Goal: Task Accomplishment & Management: Manage account settings

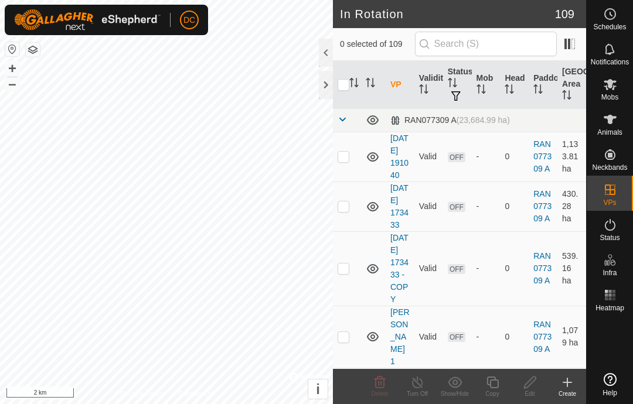
click at [618, 94] on span "Mobs" at bounding box center [609, 97] width 17 height 7
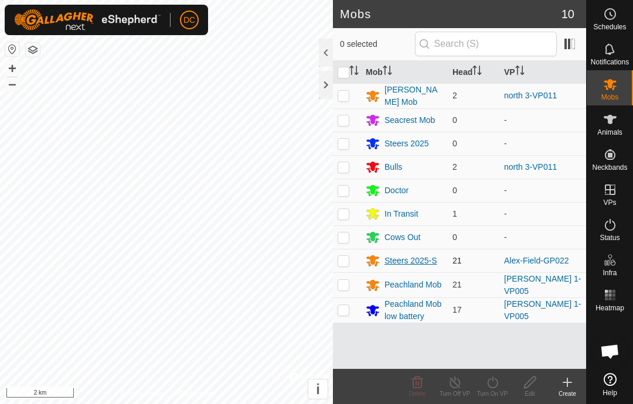
click at [421, 257] on div "Steers 2025-S" at bounding box center [410, 261] width 53 height 12
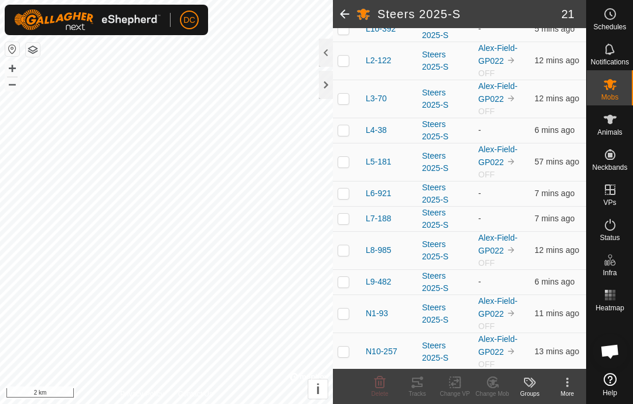
scroll to position [222, 0]
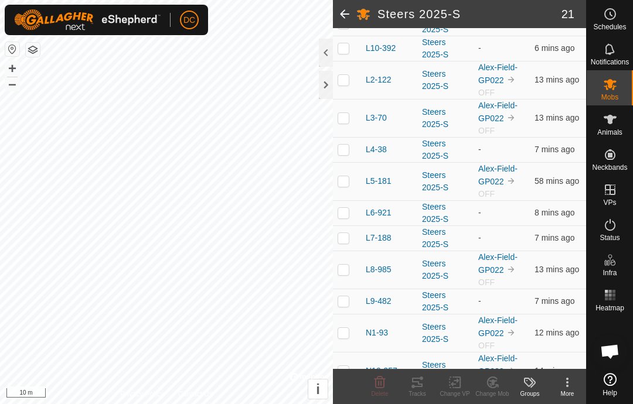
scroll to position [203, 0]
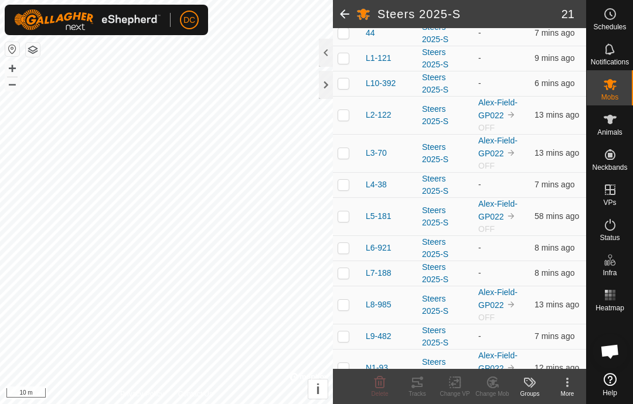
scroll to position [168, 0]
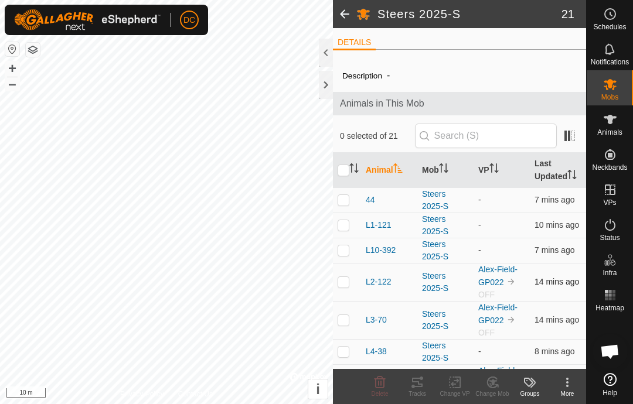
click at [563, 280] on span "14 mins ago" at bounding box center [556, 281] width 45 height 9
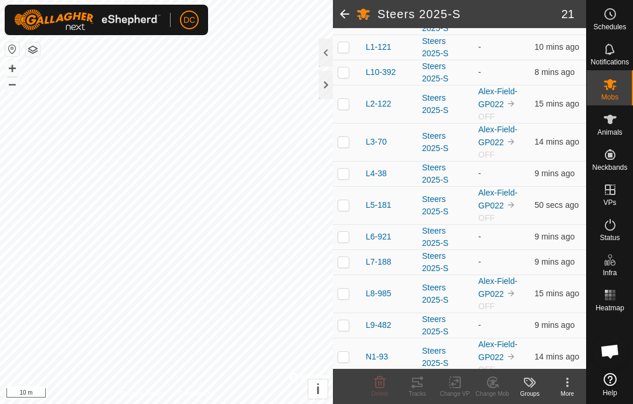
scroll to position [180, 0]
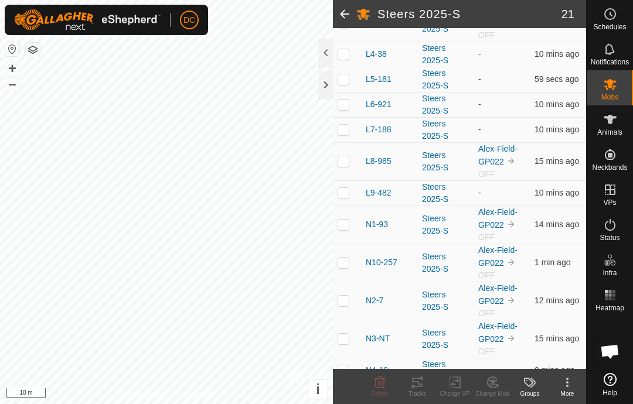
scroll to position [296, 0]
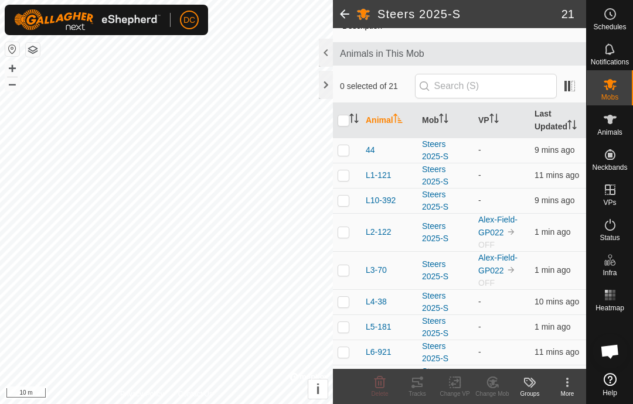
scroll to position [49, 0]
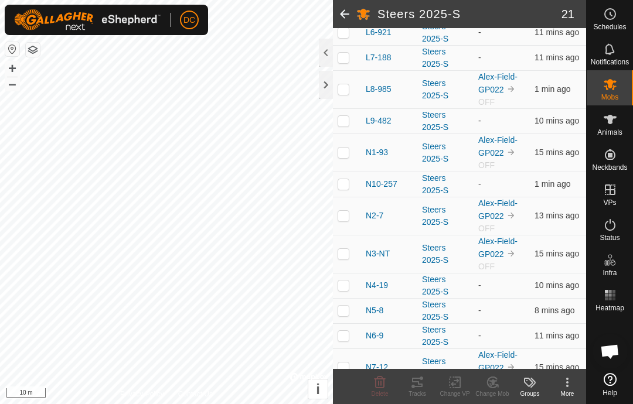
scroll to position [357, 0]
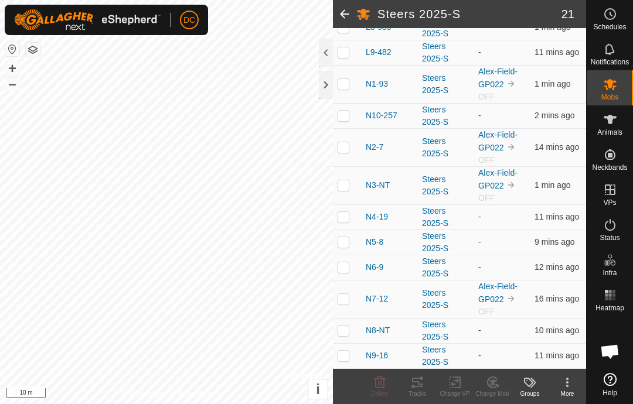
scroll to position [400, 0]
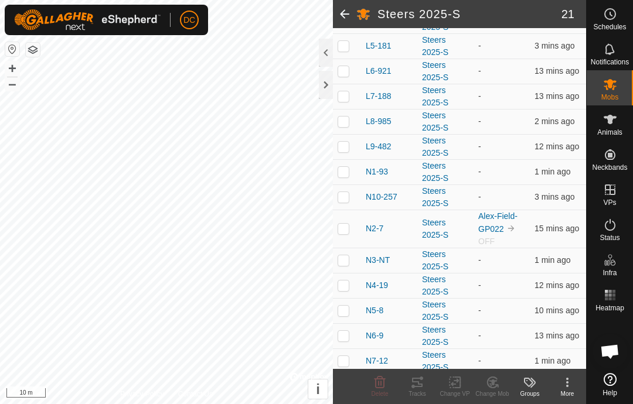
scroll to position [319, 0]
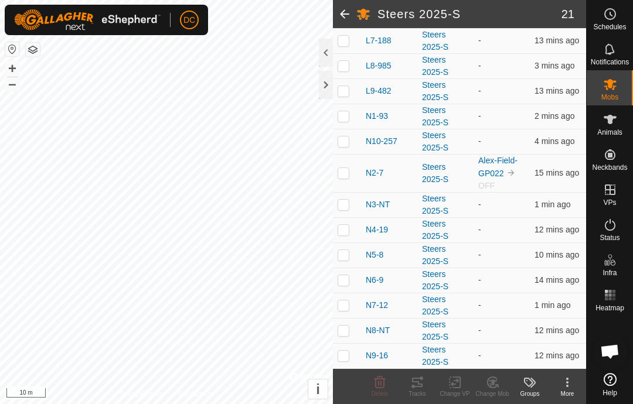
scroll to position [361, 0]
click at [346, 180] on td at bounding box center [347, 173] width 28 height 38
checkbox input "true"
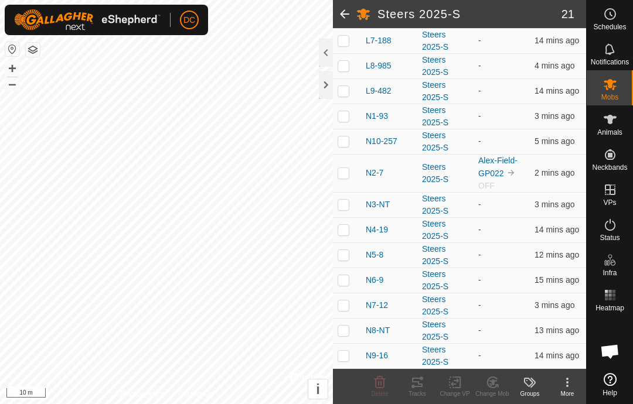
scroll to position [361, 0]
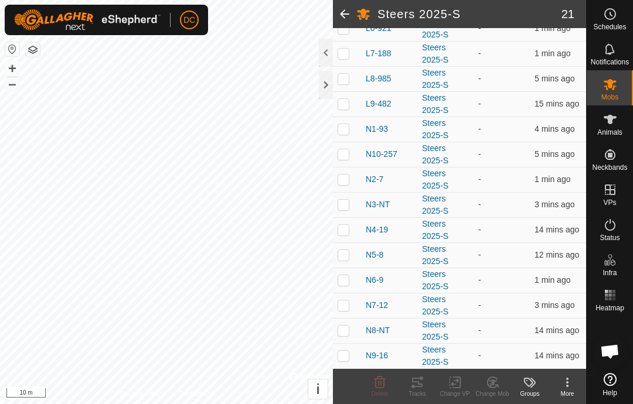
scroll to position [349, 0]
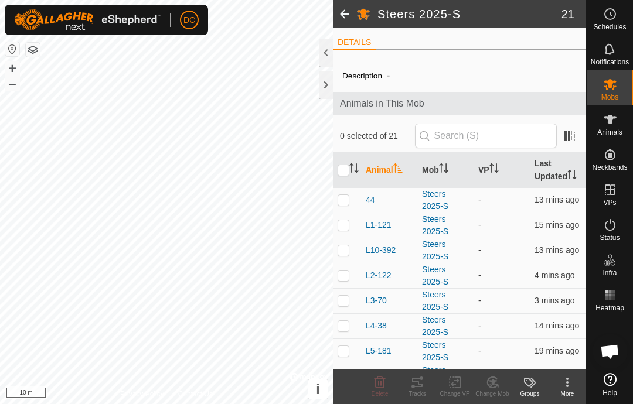
click at [343, 9] on span at bounding box center [344, 14] width 23 height 28
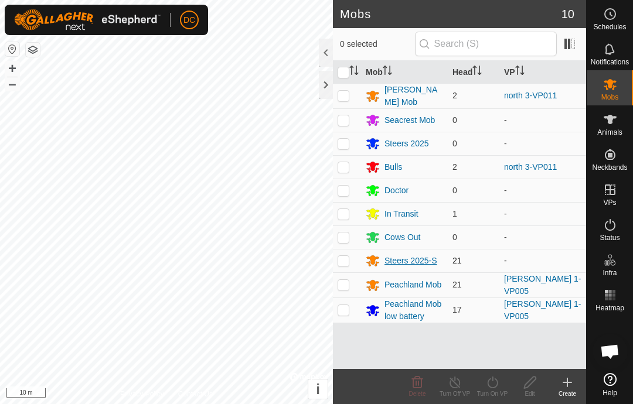
click at [407, 260] on div "Steers 2025-S" at bounding box center [410, 261] width 53 height 12
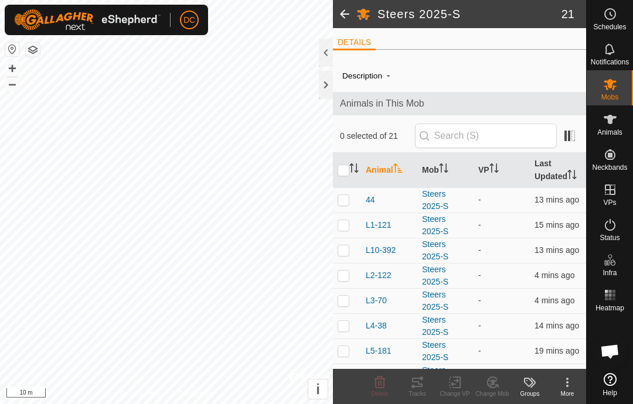
click at [371, 187] on th "Animal" at bounding box center [389, 170] width 56 height 35
click at [395, 166] on icon "Activate to sort" at bounding box center [397, 167] width 9 height 9
click at [374, 204] on span "44" at bounding box center [370, 200] width 9 height 12
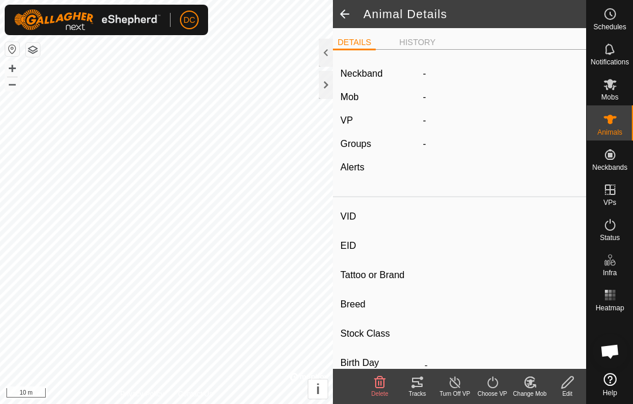
click at [574, 384] on icon at bounding box center [567, 383] width 15 height 14
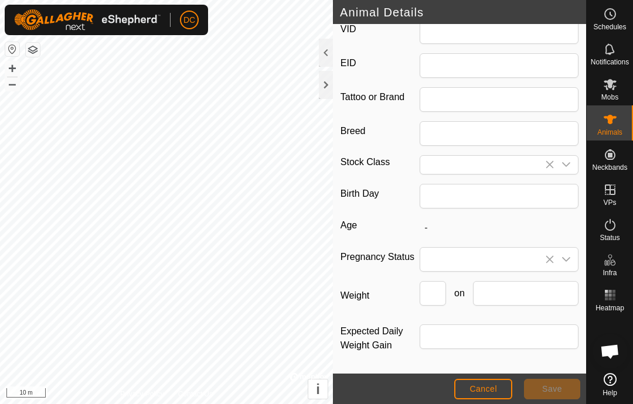
scroll to position [208, 0]
click at [549, 294] on input "text" at bounding box center [526, 293] width 106 height 25
click at [370, 87] on label "Tattoo or Brand" at bounding box center [379, 97] width 79 height 20
click at [419, 87] on input "Tattoo or Brand" at bounding box center [498, 99] width 159 height 25
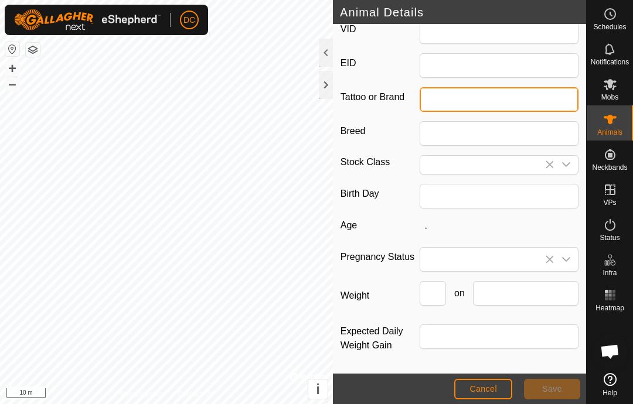
type input "44"
type input "124000180804254"
type input "black angus"
type input "[DEMOGRAPHIC_DATA]"
type input "341"
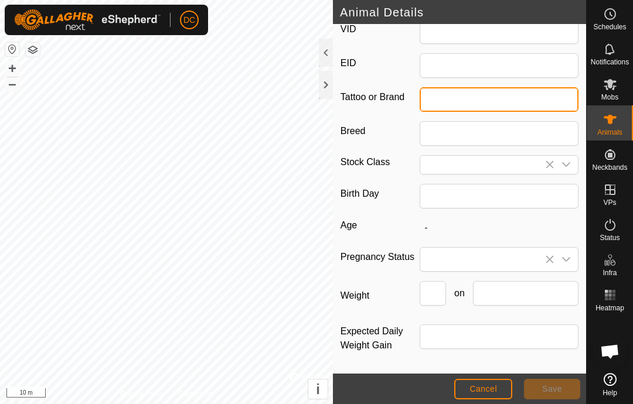
type input "[DATE]"
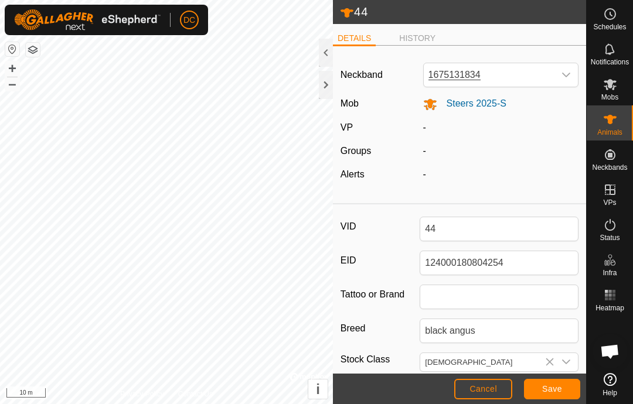
scroll to position [0, 0]
